Goal: Register for event/course

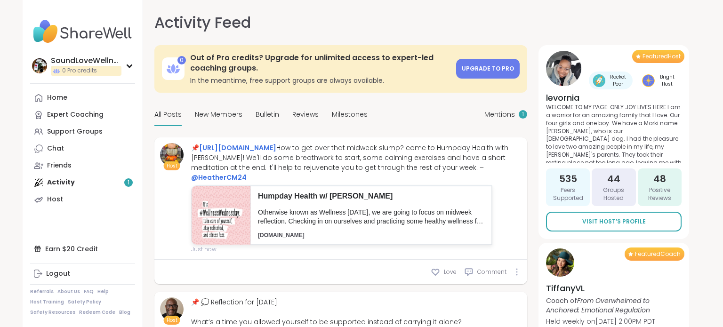
click at [70, 182] on div "Home Expert Coaching Support Groups Chat Friends Activity 1 Host" at bounding box center [82, 148] width 105 height 119
click at [86, 103] on link "Home" at bounding box center [82, 97] width 105 height 17
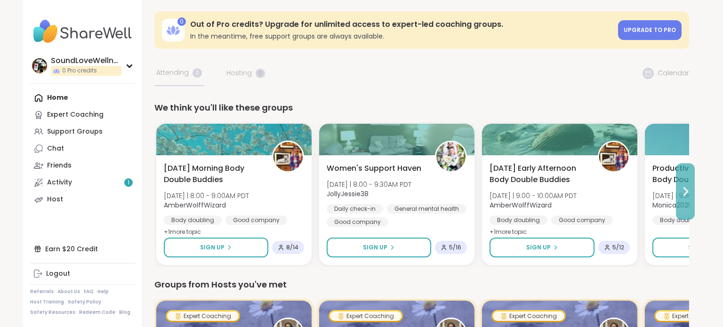
click at [687, 192] on icon at bounding box center [685, 191] width 11 height 11
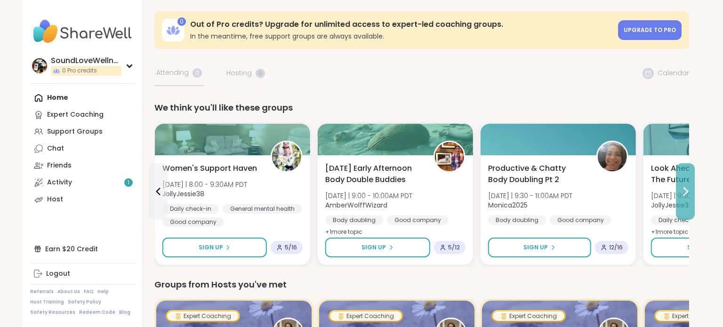
click at [687, 192] on icon at bounding box center [685, 191] width 11 height 11
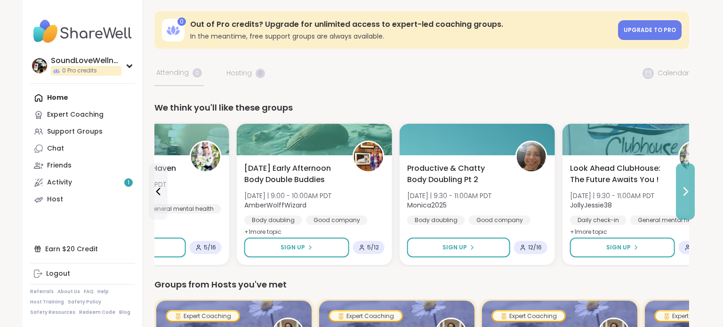
click at [687, 192] on icon at bounding box center [685, 191] width 11 height 11
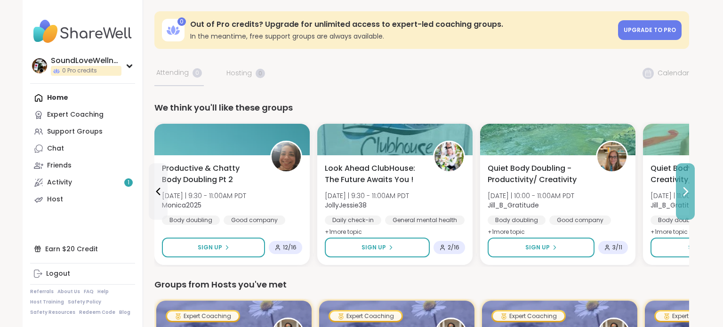
click at [687, 195] on icon at bounding box center [685, 191] width 11 height 11
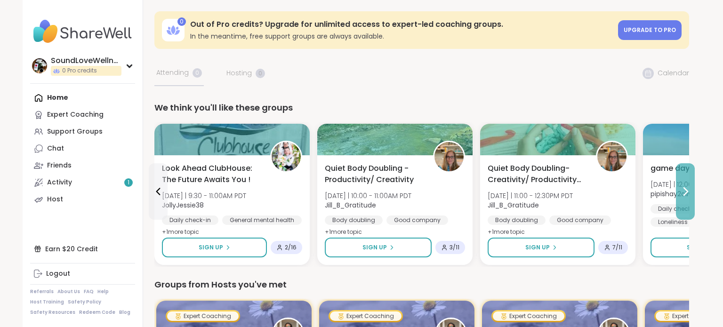
click at [687, 195] on icon at bounding box center [685, 191] width 11 height 11
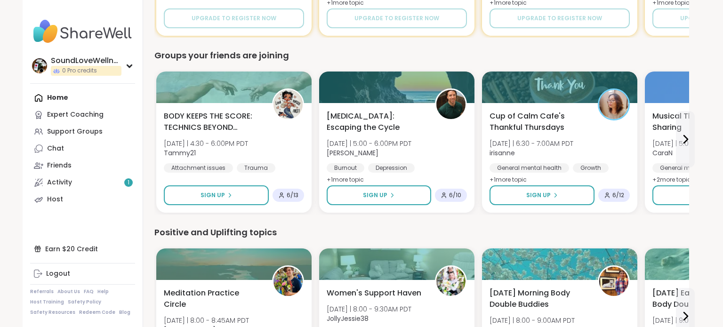
scroll to position [625, 0]
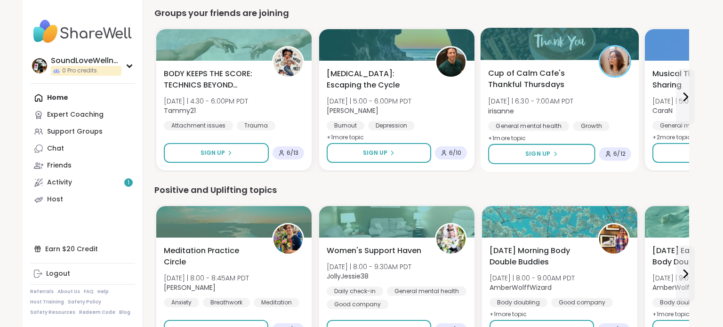
click at [533, 86] on span "Cup of Calm Cafe's Thankful Thursdays" at bounding box center [538, 79] width 100 height 23
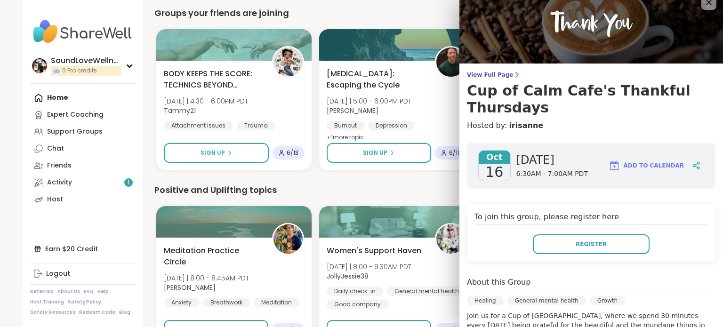
scroll to position [0, 0]
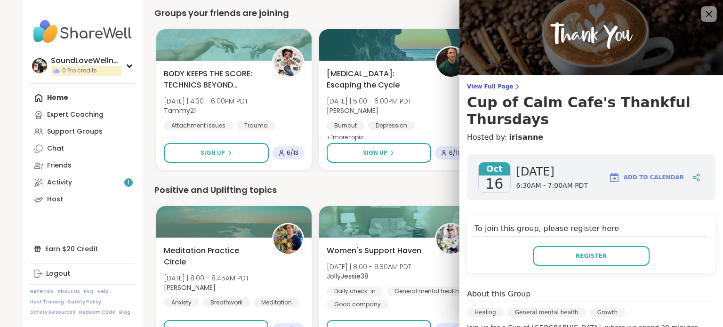
click at [708, 16] on icon at bounding box center [709, 14] width 6 height 6
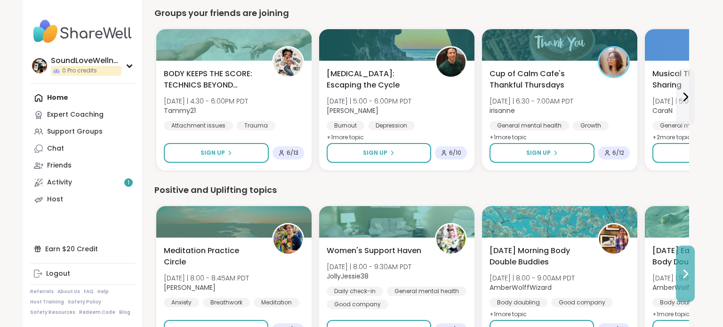
click at [683, 276] on icon at bounding box center [685, 273] width 11 height 11
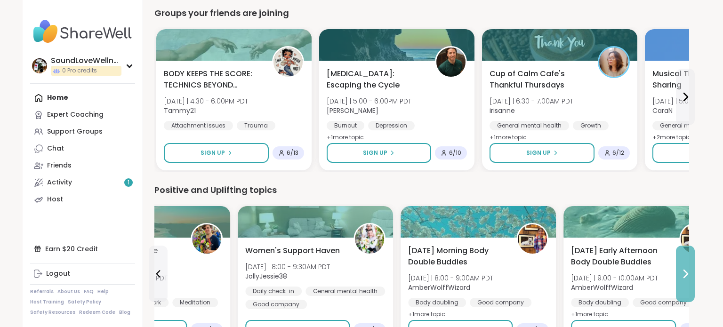
click at [683, 276] on icon at bounding box center [685, 273] width 11 height 11
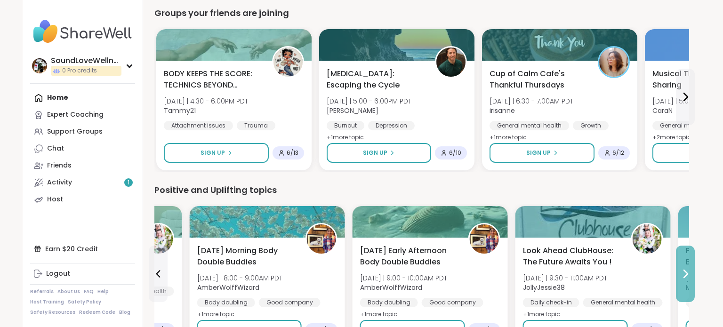
click at [683, 276] on icon at bounding box center [685, 273] width 11 height 11
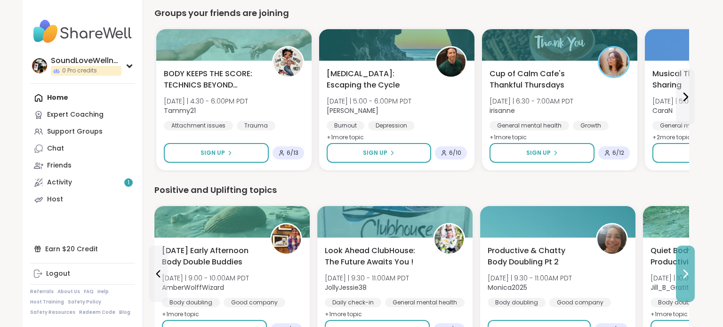
click at [683, 276] on icon at bounding box center [685, 273] width 11 height 11
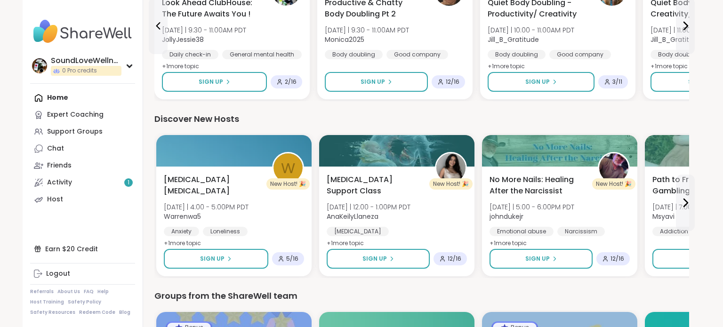
scroll to position [892, 0]
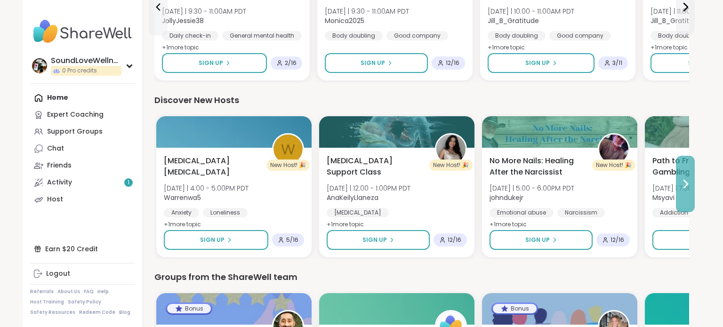
click at [678, 186] on button at bounding box center [685, 184] width 19 height 56
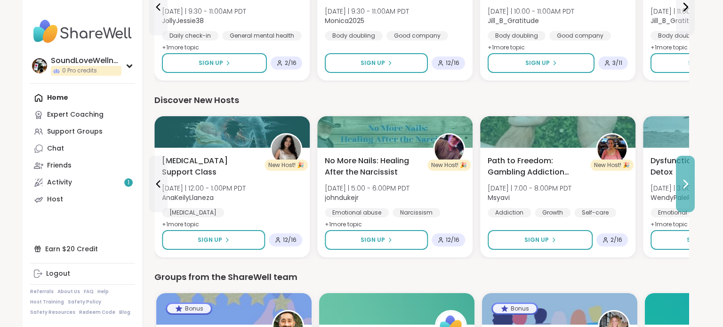
click at [678, 186] on button at bounding box center [685, 184] width 19 height 56
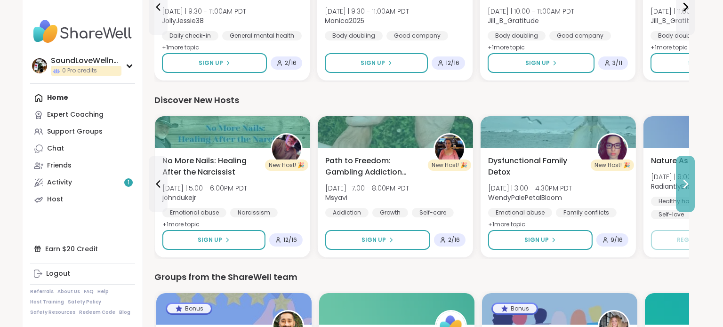
click at [678, 186] on button at bounding box center [685, 184] width 19 height 56
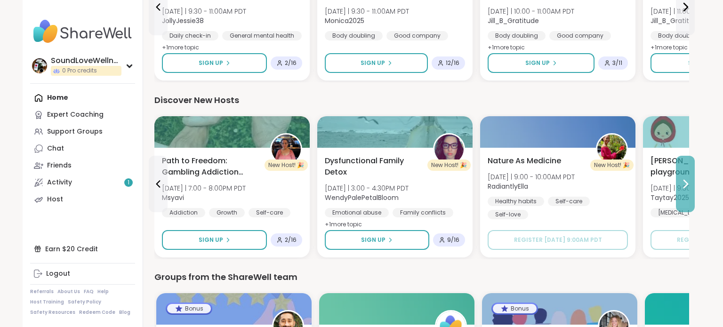
click at [676, 187] on button at bounding box center [685, 184] width 19 height 56
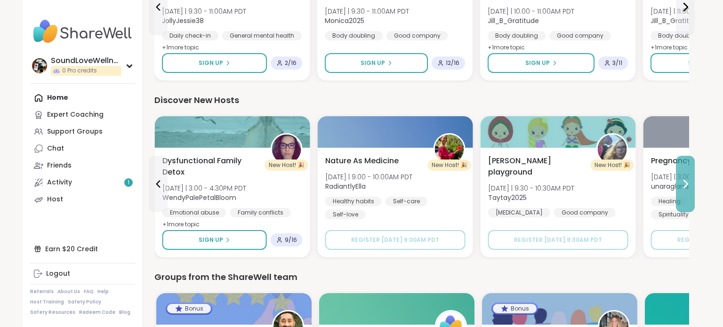
click at [676, 187] on button at bounding box center [685, 184] width 19 height 56
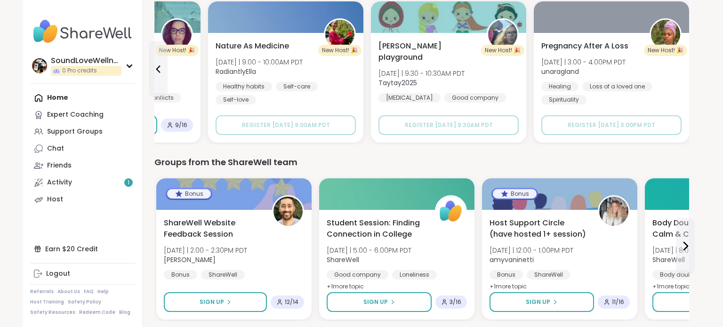
scroll to position [1042, 0]
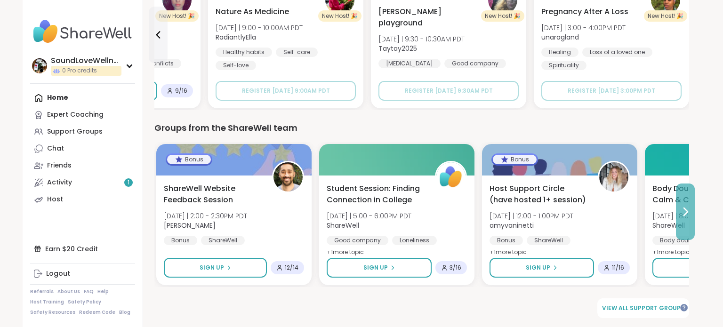
click at [686, 207] on icon at bounding box center [685, 211] width 11 height 11
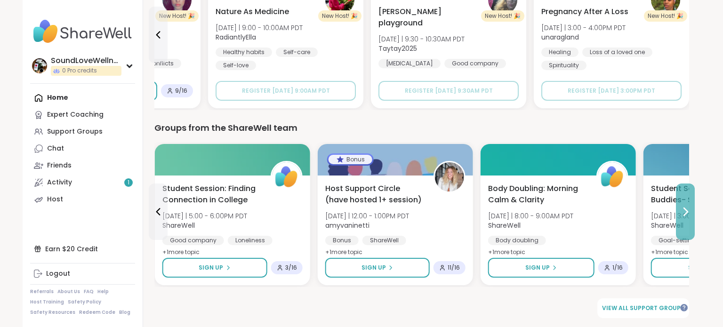
click at [684, 209] on icon at bounding box center [685, 211] width 11 height 11
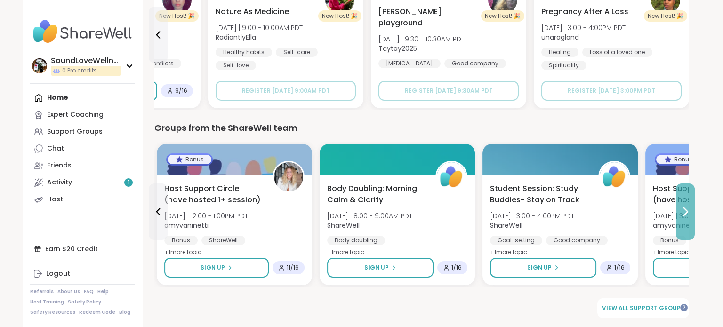
click at [684, 209] on icon at bounding box center [685, 211] width 11 height 11
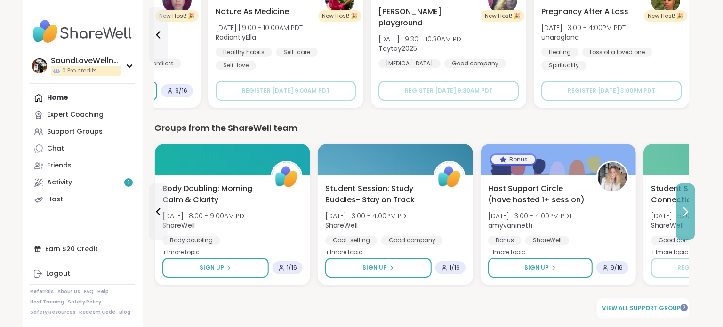
click at [684, 210] on icon at bounding box center [685, 211] width 11 height 11
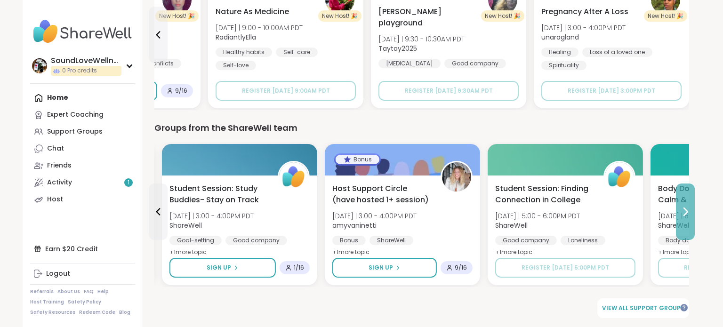
click at [684, 210] on icon at bounding box center [685, 211] width 11 height 11
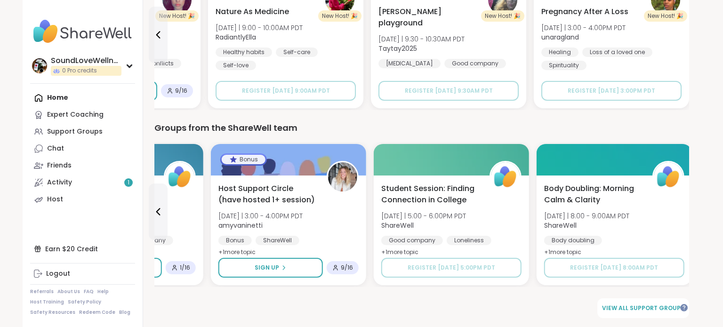
click at [684, 210] on div "Body Doubling: Morning Calm & Clarity [DATE] | 8:00 - 9:00AM PDT ShareWell Body…" at bounding box center [614, 220] width 140 height 75
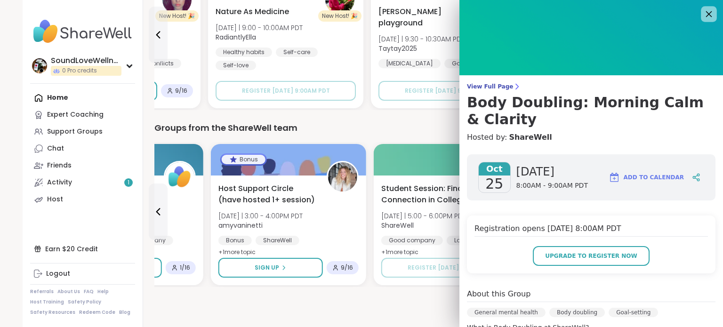
click at [705, 12] on icon at bounding box center [709, 14] width 12 height 12
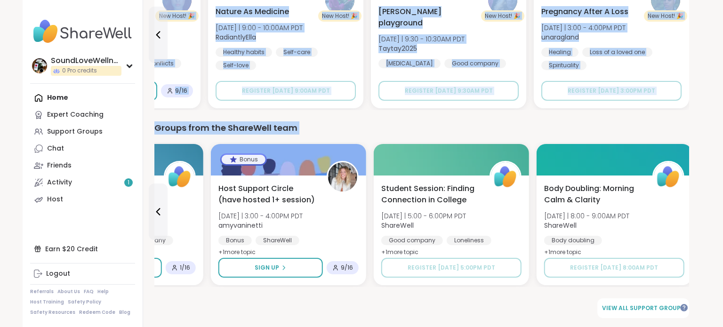
drag, startPoint x: 722, startPoint y: 171, endPoint x: 722, endPoint y: 65, distance: 105.9
